Goal: Task Accomplishment & Management: Manage account settings

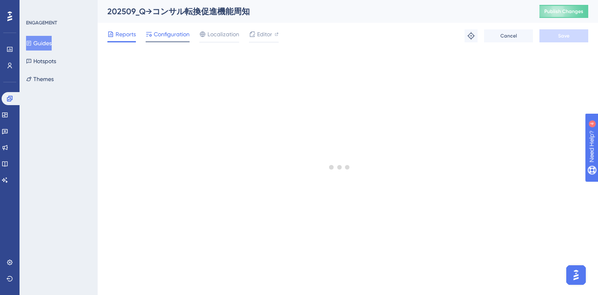
click at [163, 39] on div "Configuration" at bounding box center [168, 35] width 44 height 13
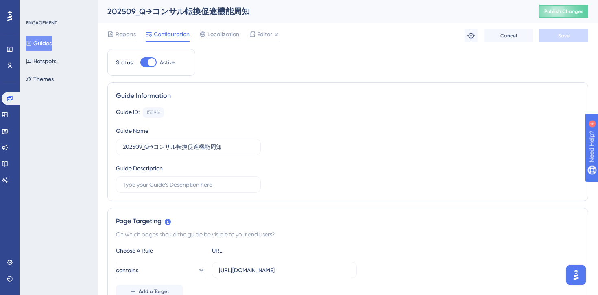
click at [147, 63] on div at bounding box center [148, 62] width 16 height 10
click at [140, 63] on input "Active" at bounding box center [140, 62] width 0 height 0
checkbox input "false"
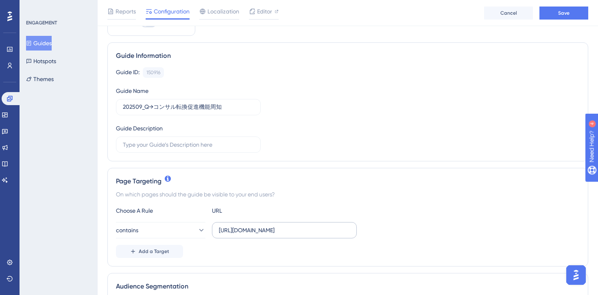
scroll to position [55, 0]
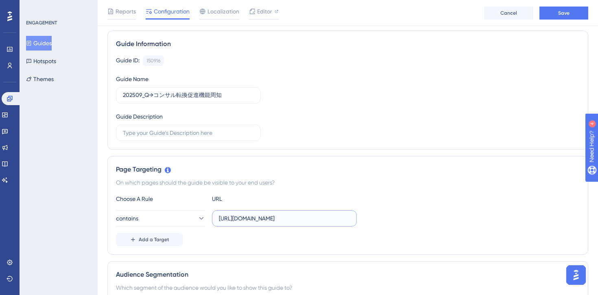
click at [264, 219] on input "[URL][DOMAIN_NAME]" at bounding box center [284, 218] width 131 height 9
click at [250, 219] on input "[URL][DOMAIN_NAME]" at bounding box center [284, 218] width 131 height 9
type input "[URL][DOMAIN_NAME]"
click at [455, 184] on div "On which pages should the guide be visible to your end users?" at bounding box center [348, 182] width 464 height 10
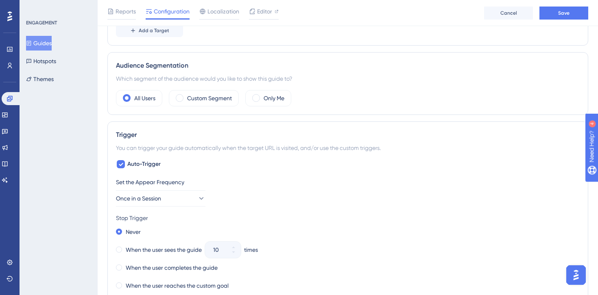
scroll to position [278, 0]
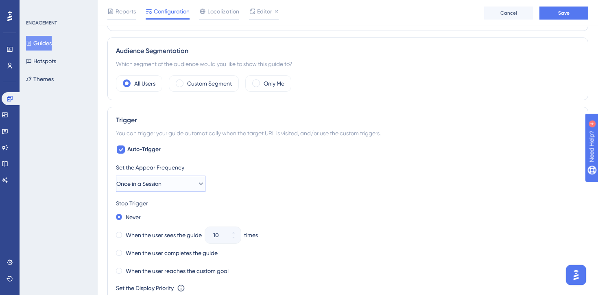
click at [197, 183] on icon at bounding box center [201, 183] width 8 height 8
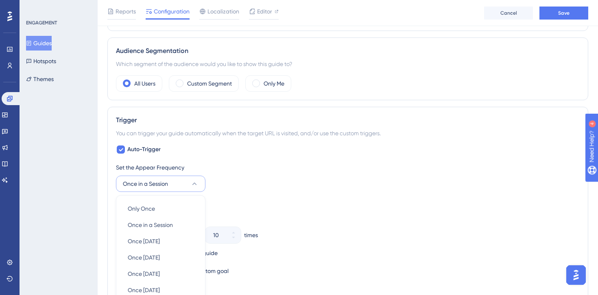
scroll to position [388, 0]
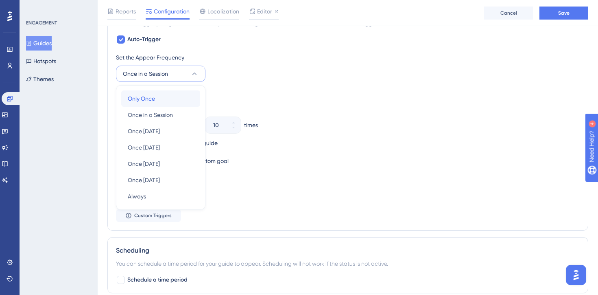
click at [157, 97] on div "Only Once Only Once" at bounding box center [161, 98] width 66 height 16
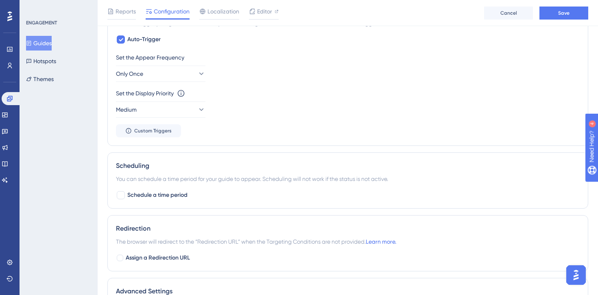
click at [332, 113] on div "Set the Display Priority This option will set the display priority between auto…" at bounding box center [348, 102] width 464 height 29
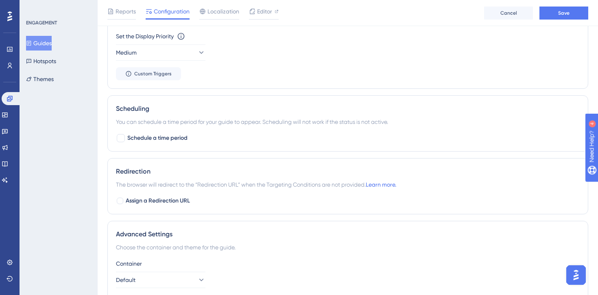
scroll to position [517, 0]
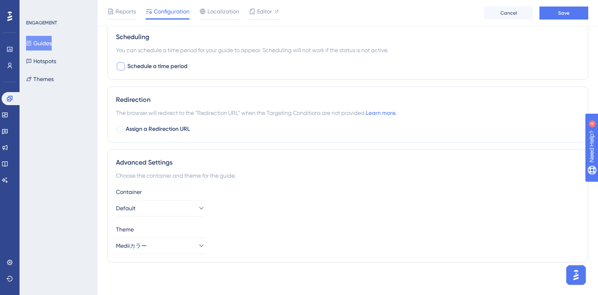
click at [122, 67] on div at bounding box center [121, 66] width 8 height 8
checkbox input "true"
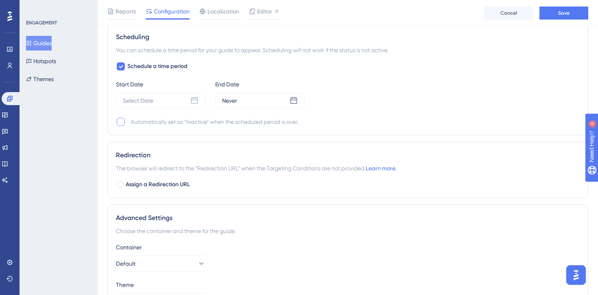
click at [118, 125] on div at bounding box center [121, 122] width 8 height 8
checkbox input "true"
click at [194, 102] on icon at bounding box center [194, 100] width 8 height 8
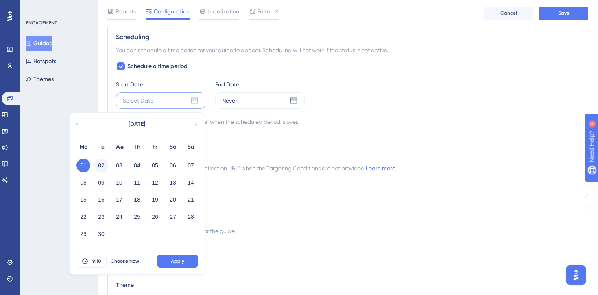
click at [101, 166] on button "02" at bounding box center [101, 165] width 14 height 14
click at [88, 258] on icon at bounding box center [85, 261] width 7 height 7
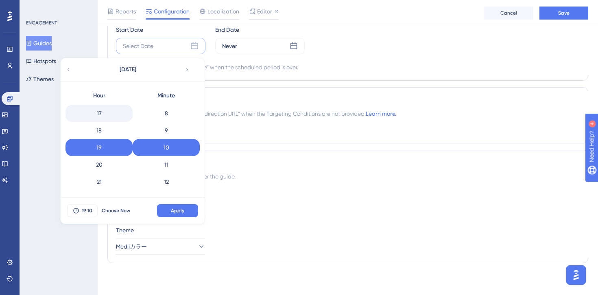
scroll to position [0, 0]
click at [99, 114] on div "0" at bounding box center [99, 112] width 67 height 17
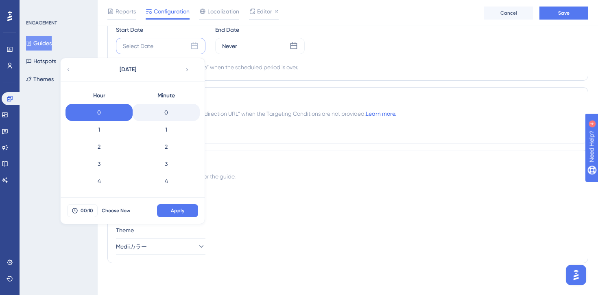
click at [167, 113] on div "0" at bounding box center [166, 112] width 67 height 17
click at [174, 212] on span "Apply" at bounding box center [177, 210] width 13 height 7
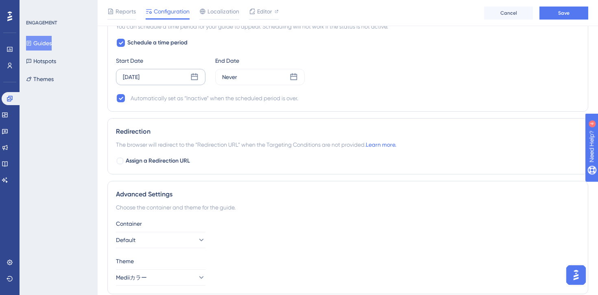
scroll to position [496, 0]
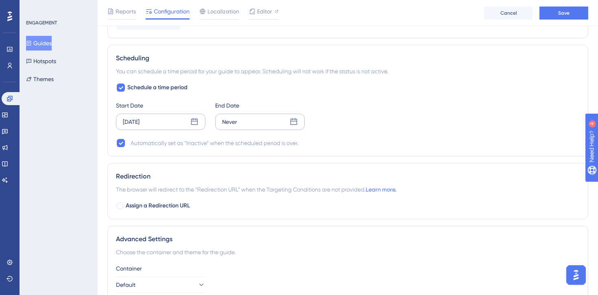
click at [297, 118] on icon at bounding box center [294, 122] width 8 height 8
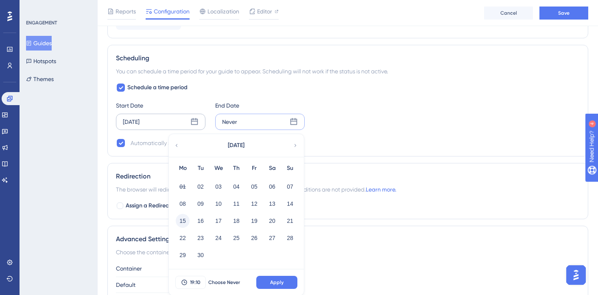
click at [186, 219] on button "15" at bounding box center [183, 221] width 14 height 14
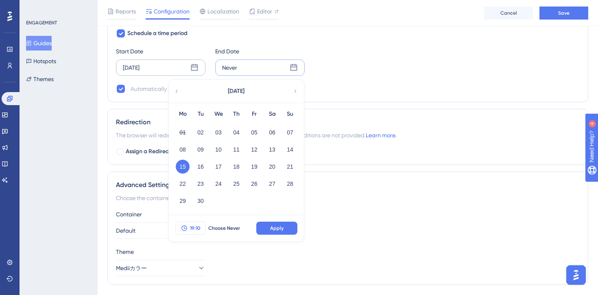
click at [193, 227] on span "19:10" at bounding box center [195, 228] width 11 height 7
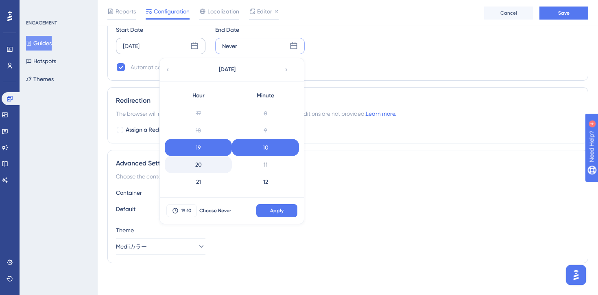
scroll to position [323, 0]
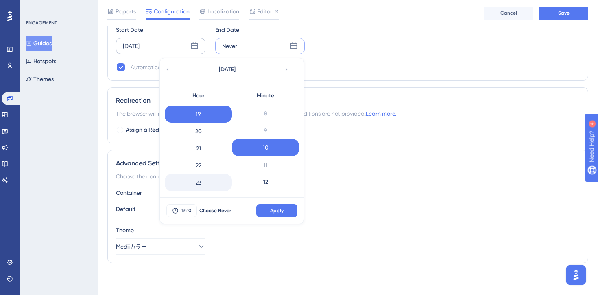
click at [196, 177] on div "23" at bounding box center [198, 182] width 67 height 17
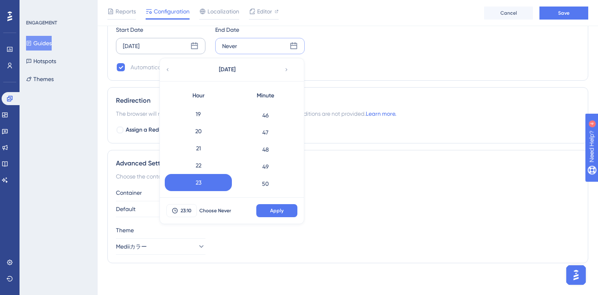
scroll to position [938, 0]
click at [267, 183] on div "59" at bounding box center [265, 182] width 67 height 17
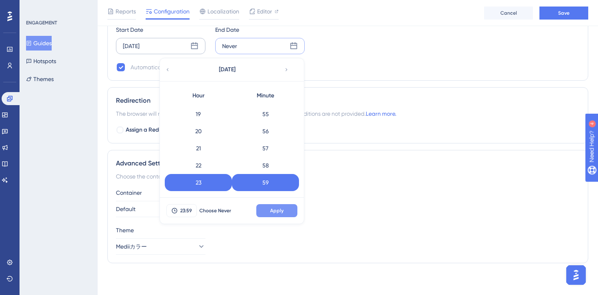
click at [277, 208] on span "Apply" at bounding box center [276, 210] width 13 height 7
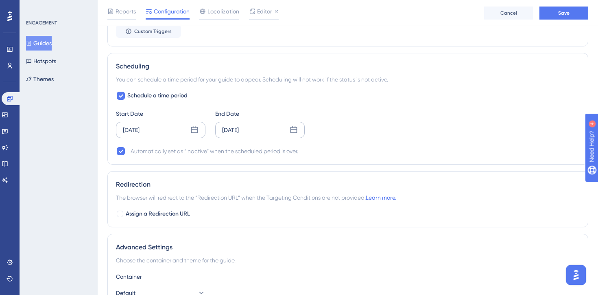
scroll to position [486, 0]
click at [563, 13] on span "Save" at bounding box center [563, 13] width 11 height 7
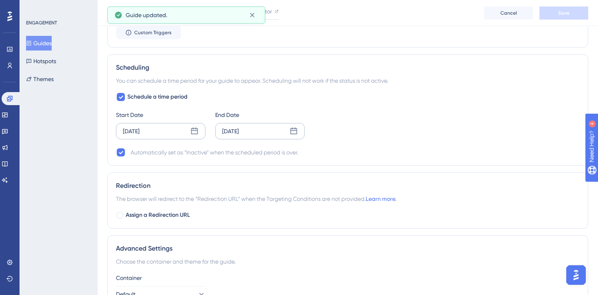
scroll to position [0, 0]
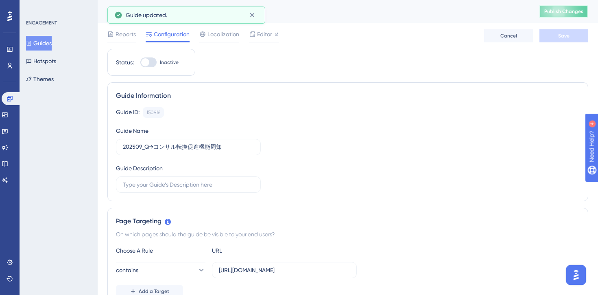
click at [564, 12] on span "Publish Changes" at bounding box center [564, 11] width 39 height 7
